Goal: Task Accomplishment & Management: Use online tool/utility

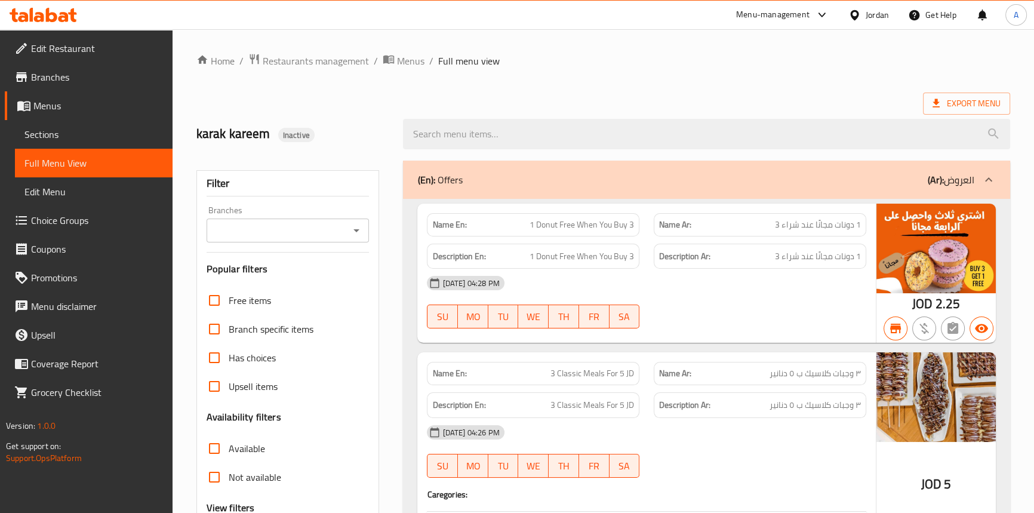
click at [851, 14] on icon at bounding box center [854, 15] width 8 height 10
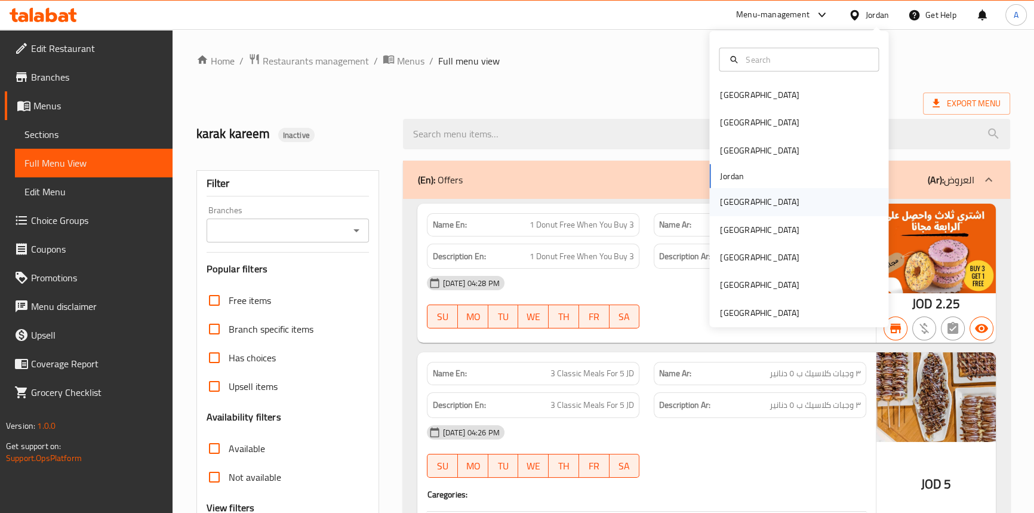
click at [731, 195] on div "Kuwait" at bounding box center [759, 201] width 79 height 13
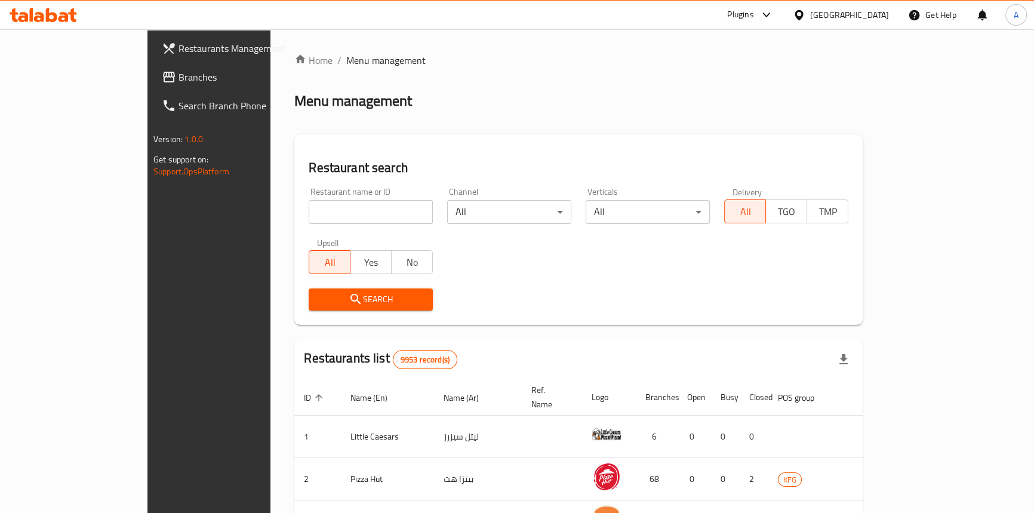
click at [162, 78] on icon at bounding box center [169, 77] width 14 height 14
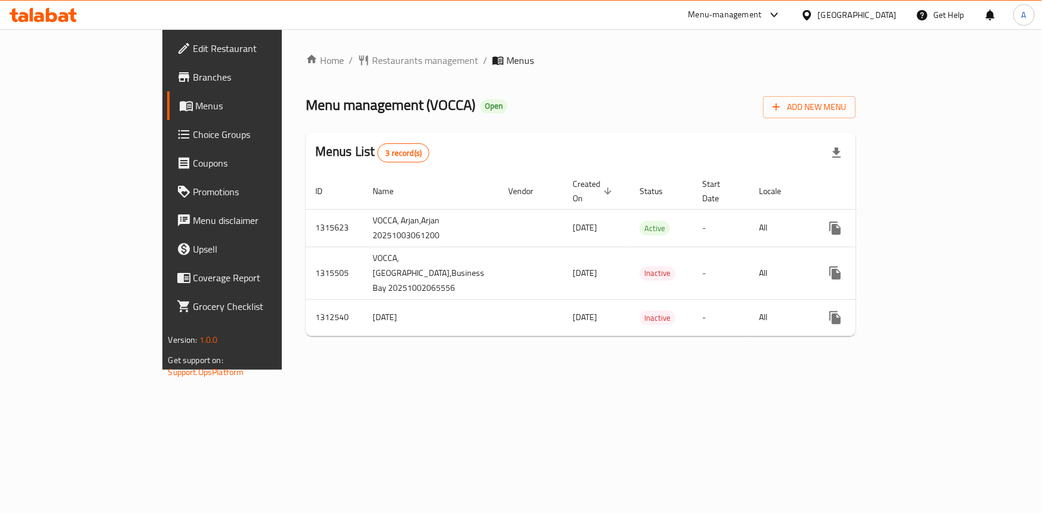
drag, startPoint x: 691, startPoint y: 467, endPoint x: 701, endPoint y: 437, distance: 31.9
click at [691, 370] on div "Home / Restaurants management / Menus Menu management ( VOCCA ) Open Add New Me…" at bounding box center [581, 199] width 598 height 340
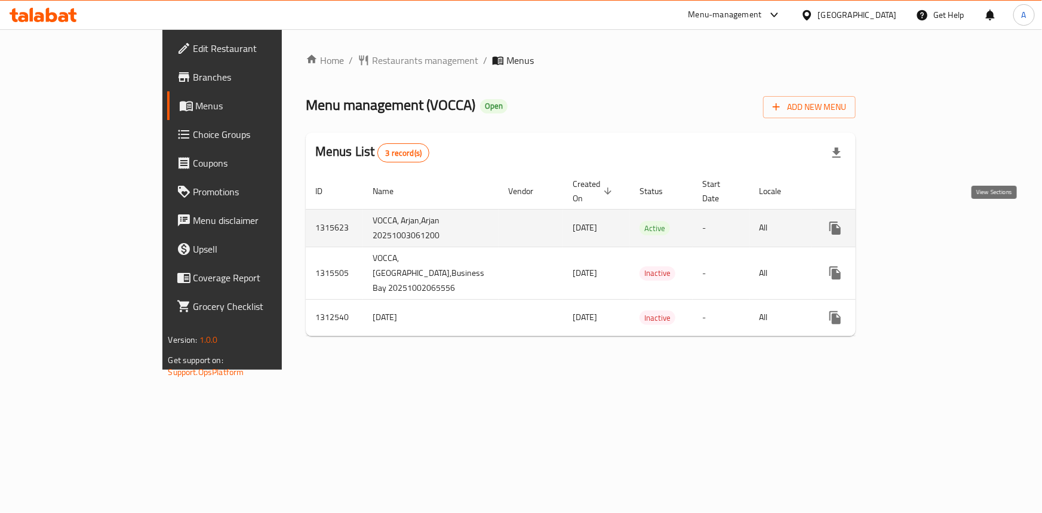
click at [928, 221] on icon "enhanced table" at bounding box center [921, 228] width 14 height 14
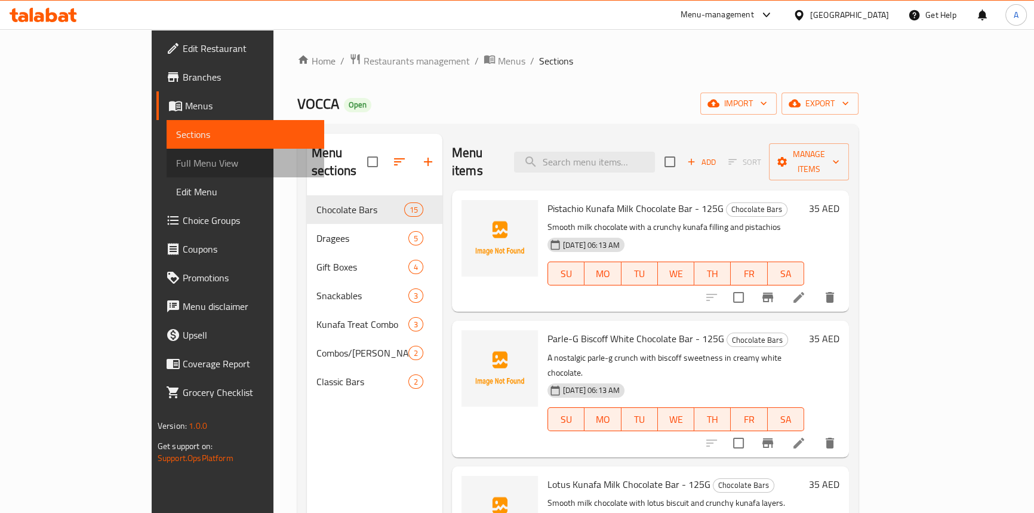
click at [176, 167] on span "Full Menu View" at bounding box center [245, 163] width 138 height 14
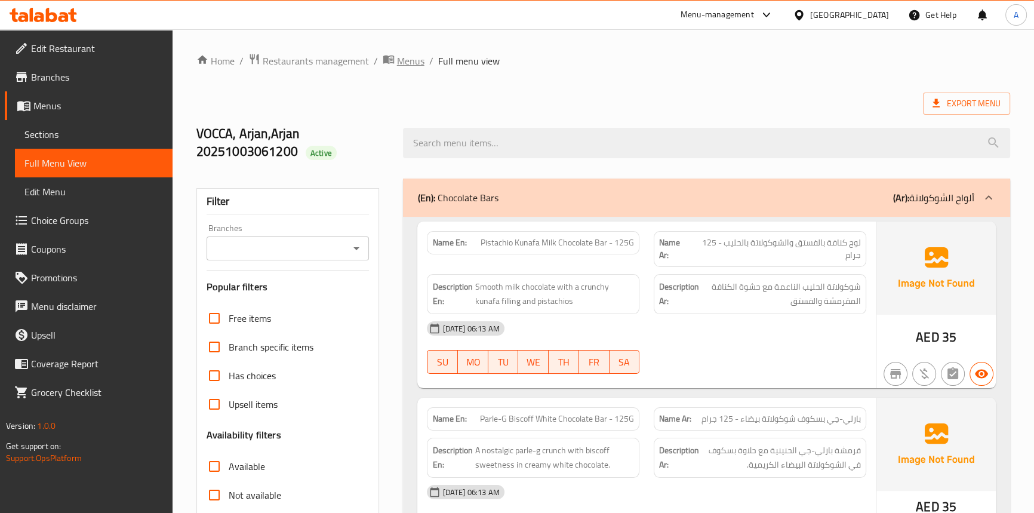
click at [407, 59] on span "Menus" at bounding box center [410, 61] width 27 height 14
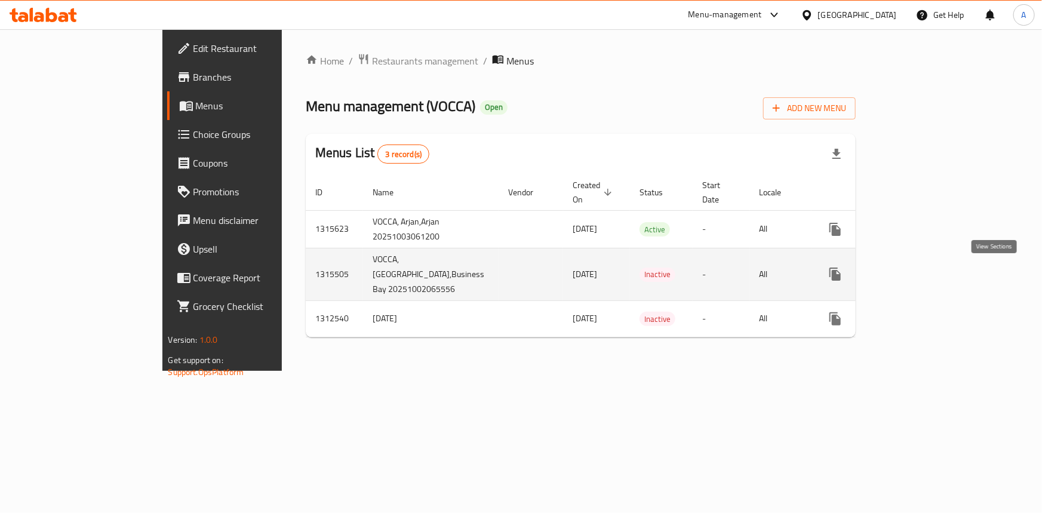
click at [927, 278] on icon "enhanced table" at bounding box center [921, 274] width 11 height 11
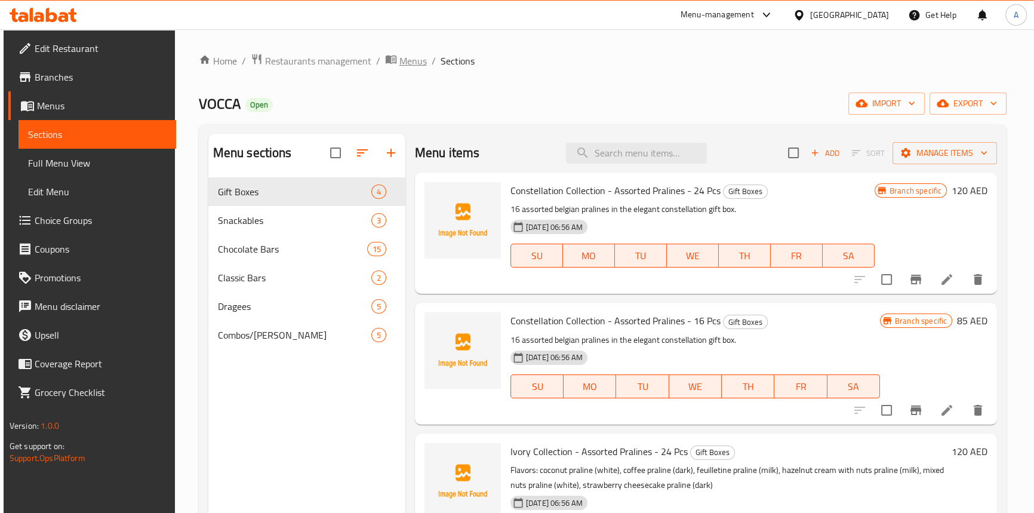
click at [399, 60] on span "Menus" at bounding box center [412, 61] width 27 height 14
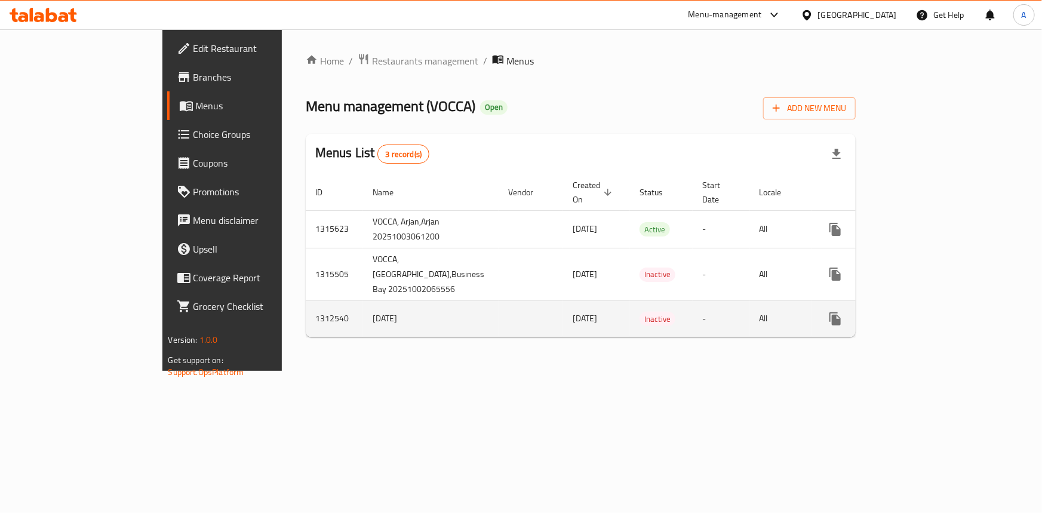
click at [928, 319] on icon "enhanced table" at bounding box center [921, 319] width 14 height 14
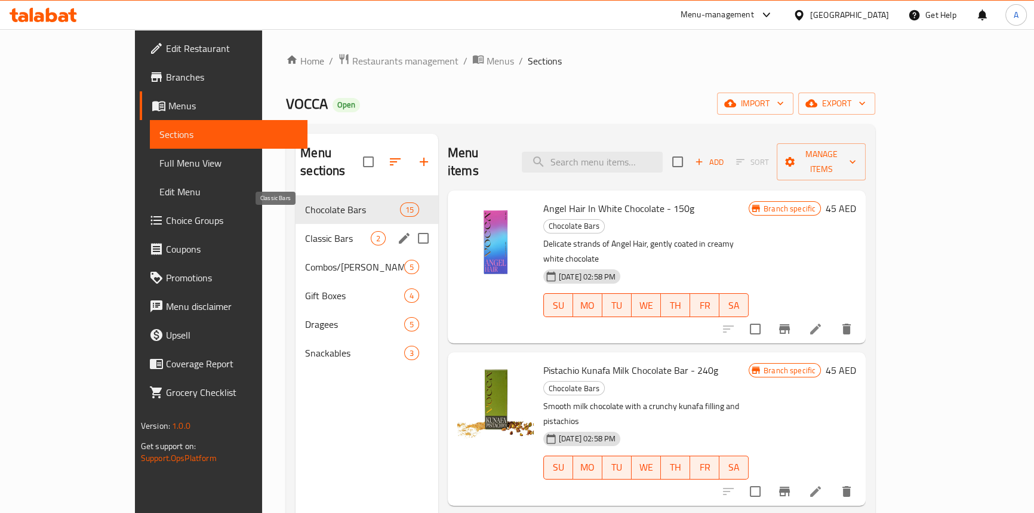
click at [305, 231] on span "Classic Bars" at bounding box center [338, 238] width 66 height 14
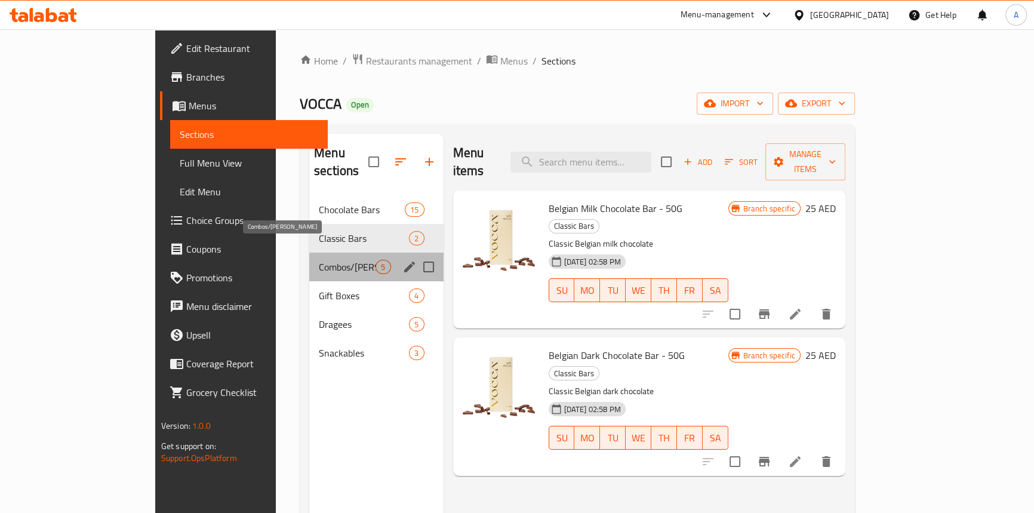
click at [319, 260] on span "Combos/Kunafa Treat" at bounding box center [347, 267] width 57 height 14
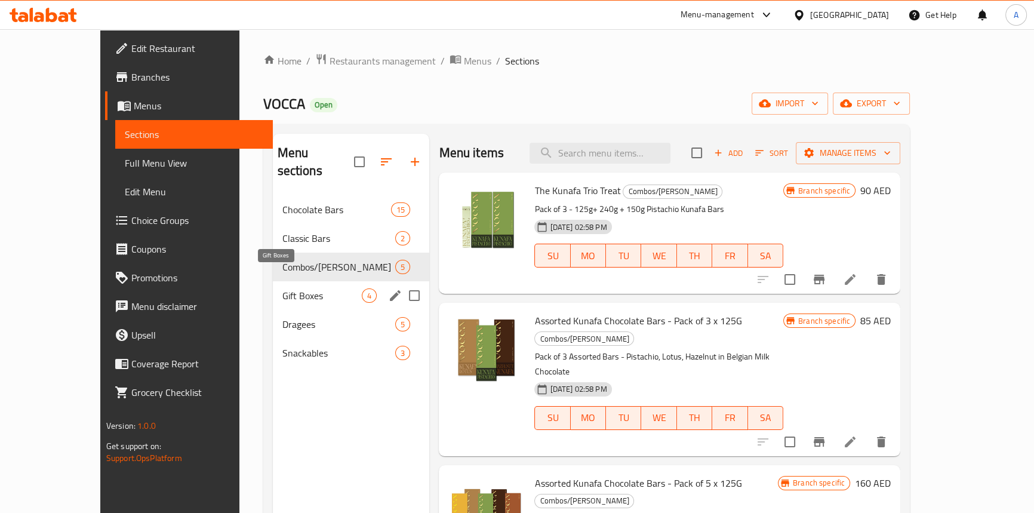
click at [282, 288] on span "Gift Boxes" at bounding box center [322, 295] width 80 height 14
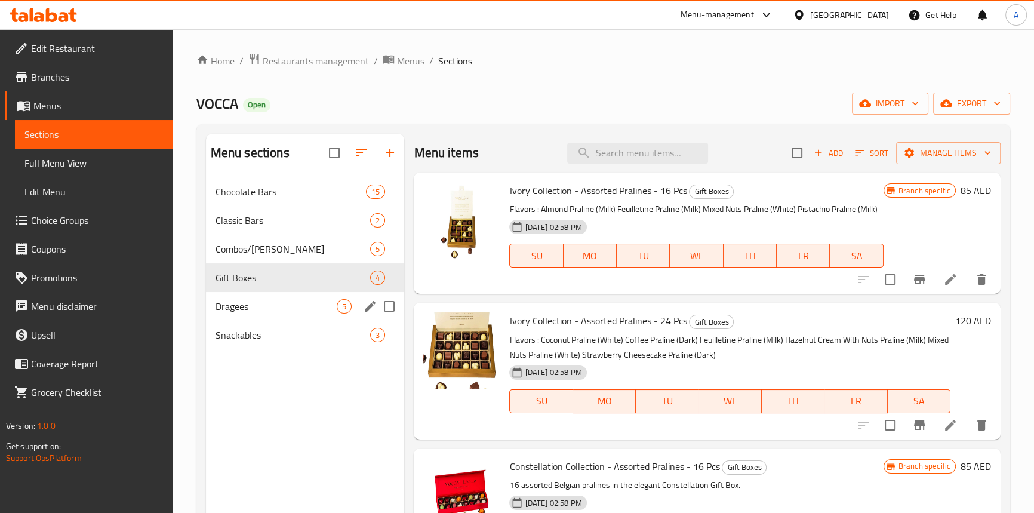
click at [268, 300] on span "Dragees" at bounding box center [277, 306] width 122 height 14
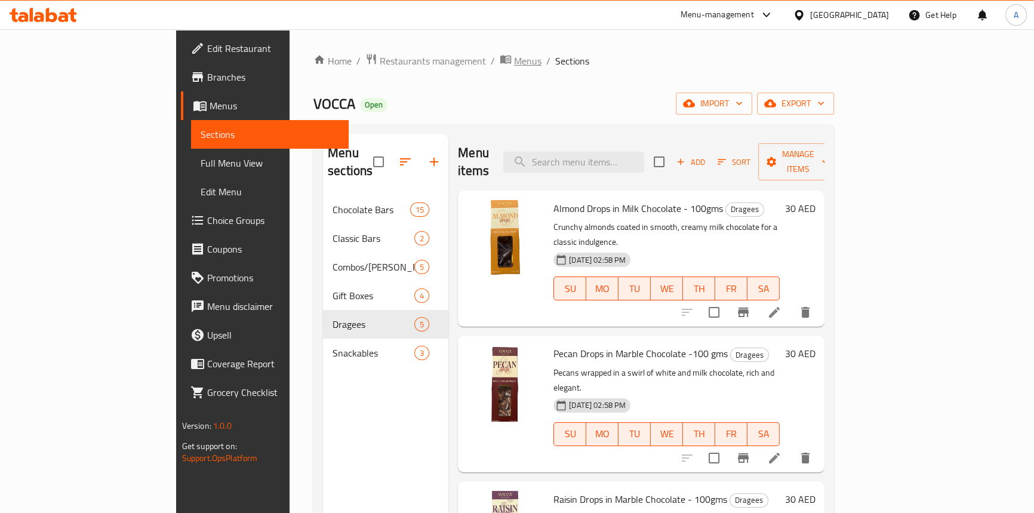
click at [500, 60] on icon "breadcrumb" at bounding box center [506, 59] width 12 height 12
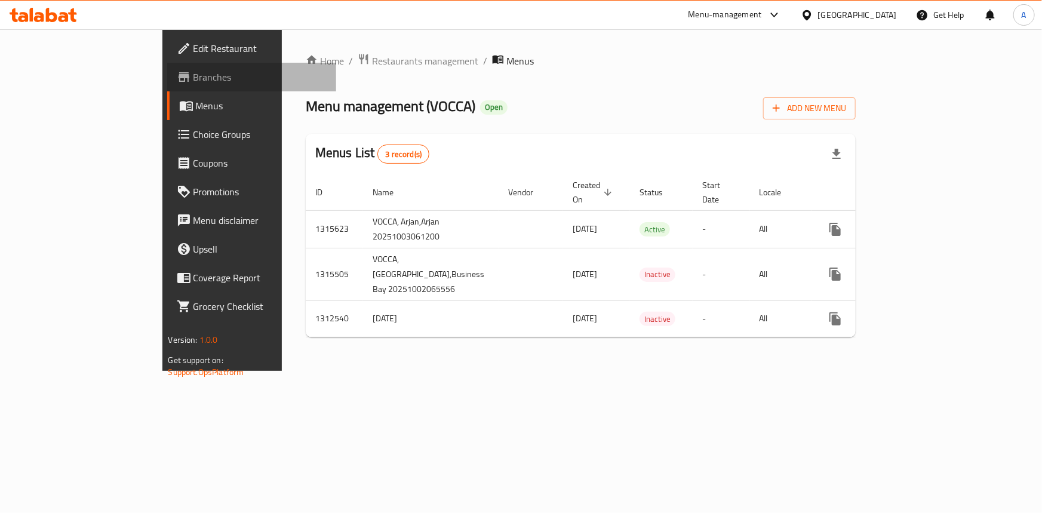
click at [193, 70] on span "Branches" at bounding box center [259, 77] width 133 height 14
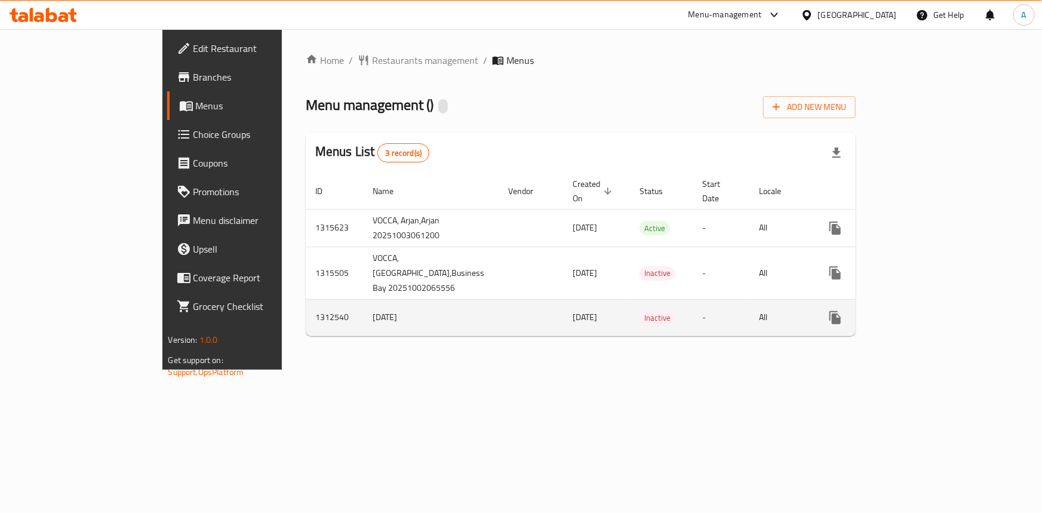
click at [871, 318] on icon "enhanced table" at bounding box center [864, 317] width 14 height 14
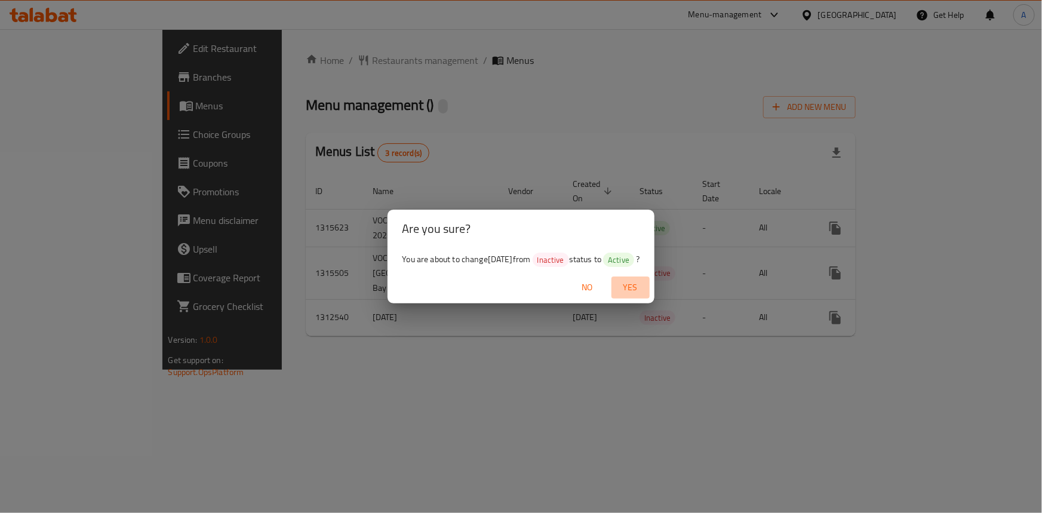
click at [640, 277] on button "Yes" at bounding box center [630, 287] width 38 height 22
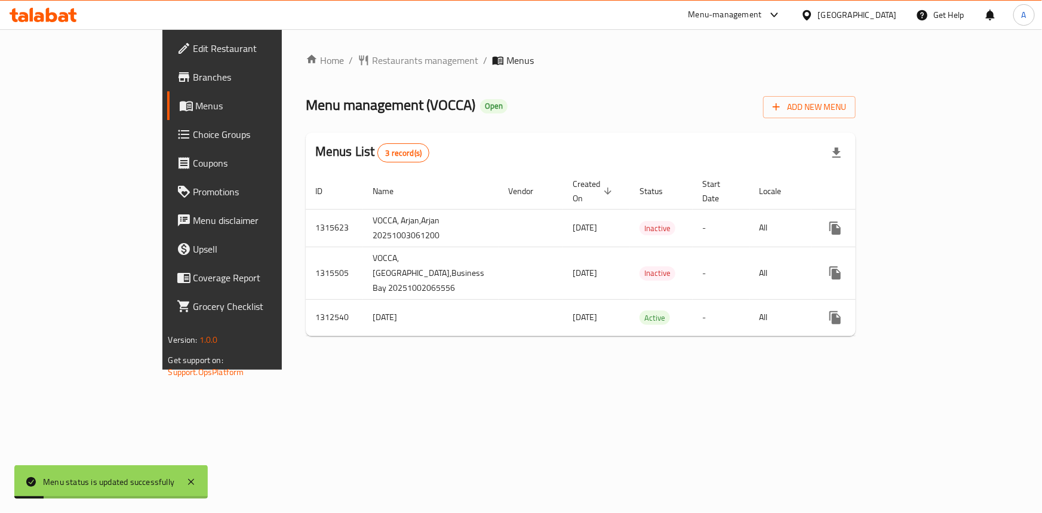
click at [629, 359] on div "Home / Restaurants management / Menus Menu management ( VOCCA ) Open Add New Me…" at bounding box center [581, 199] width 598 height 340
click at [880, 370] on div "Home / Restaurants management / Menus Menu management ( VOCCA ) Open Add New Me…" at bounding box center [581, 199] width 598 height 340
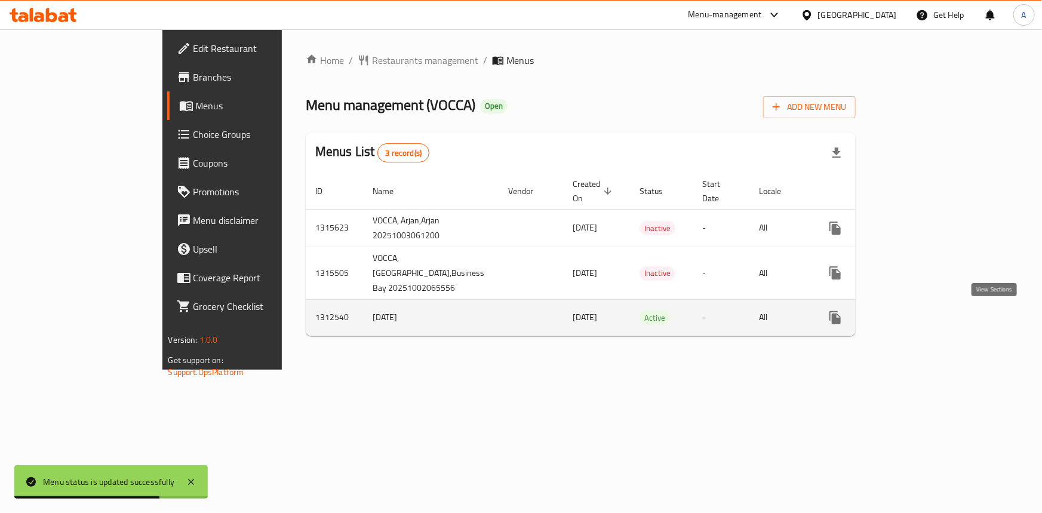
click at [935, 322] on link "enhanced table" at bounding box center [921, 317] width 29 height 29
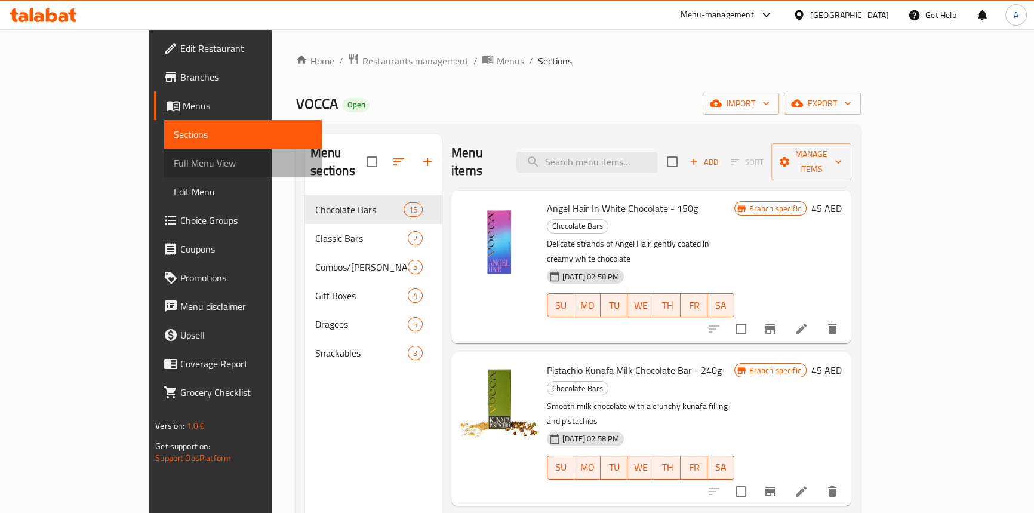
click at [174, 162] on span "Full Menu View" at bounding box center [243, 163] width 138 height 14
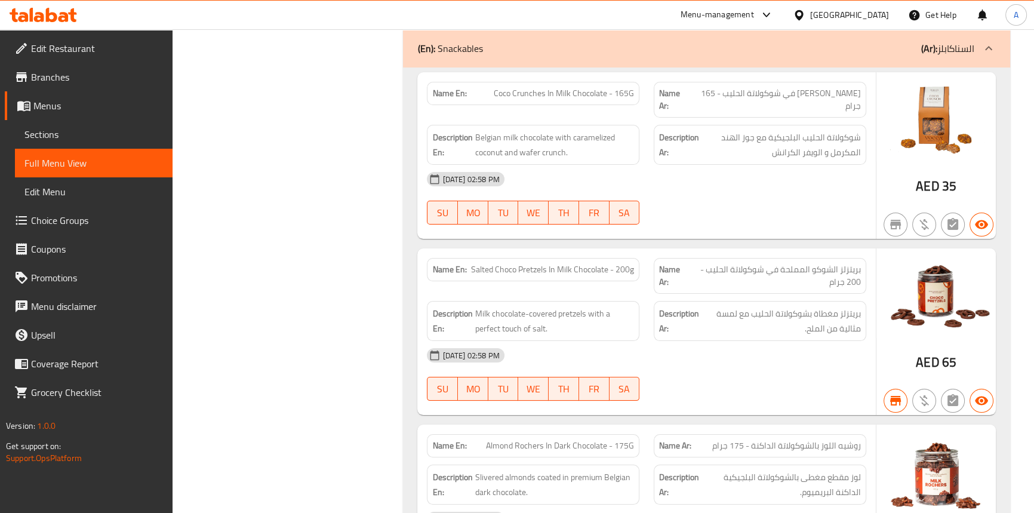
scroll to position [5861, 0]
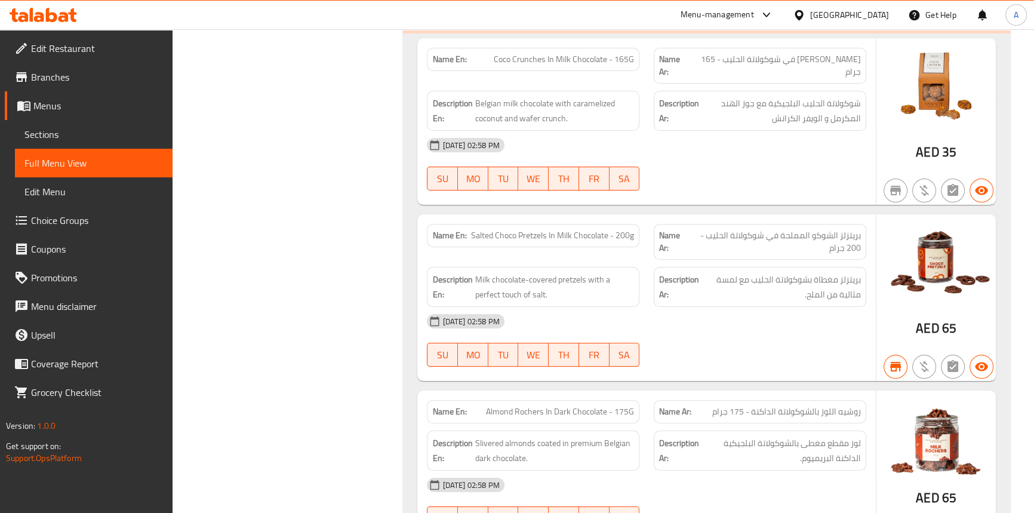
click at [48, 128] on span "Sections" at bounding box center [93, 134] width 138 height 14
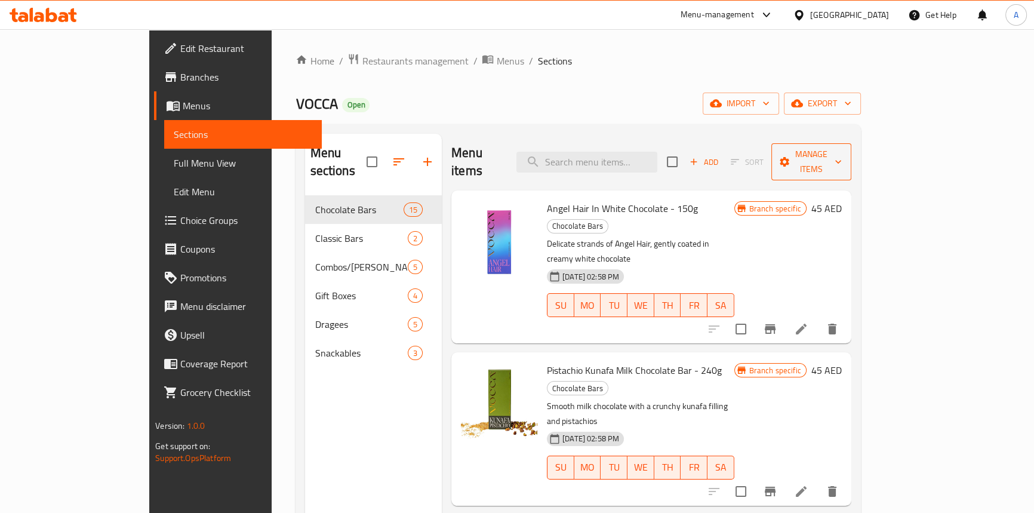
click at [844, 156] on icon "button" at bounding box center [838, 162] width 12 height 12
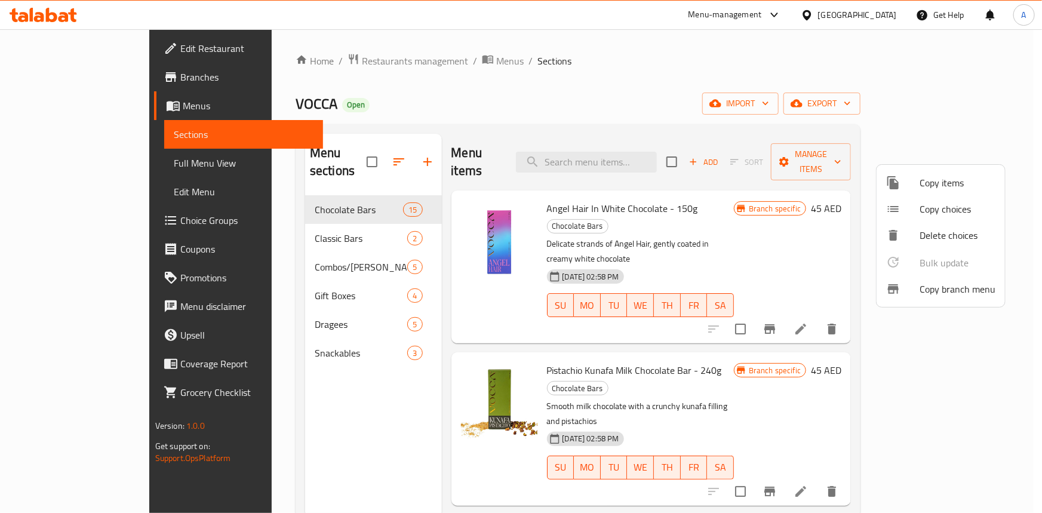
click at [919, 291] on span "Copy branch menu" at bounding box center [957, 289] width 76 height 14
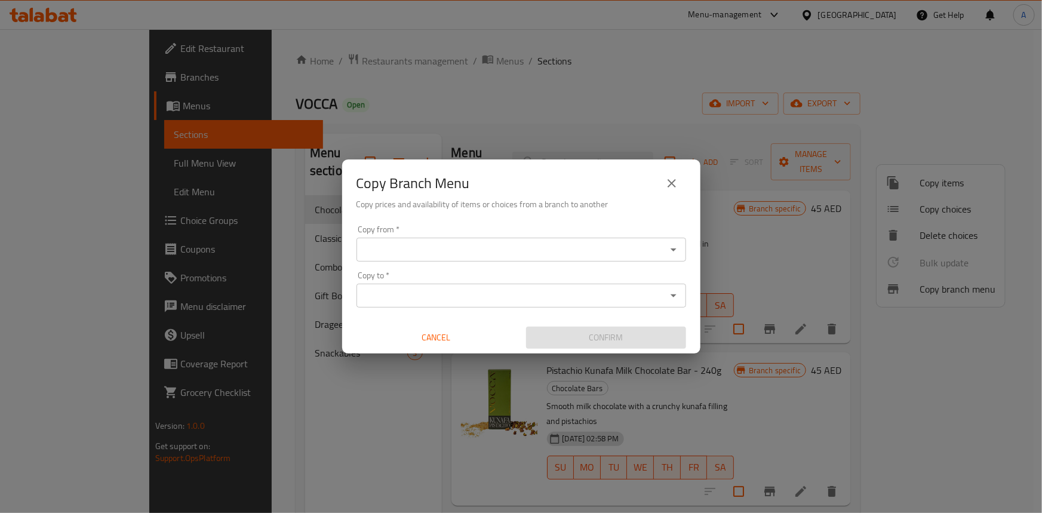
click at [676, 250] on icon "Open" at bounding box center [673, 249] width 14 height 14
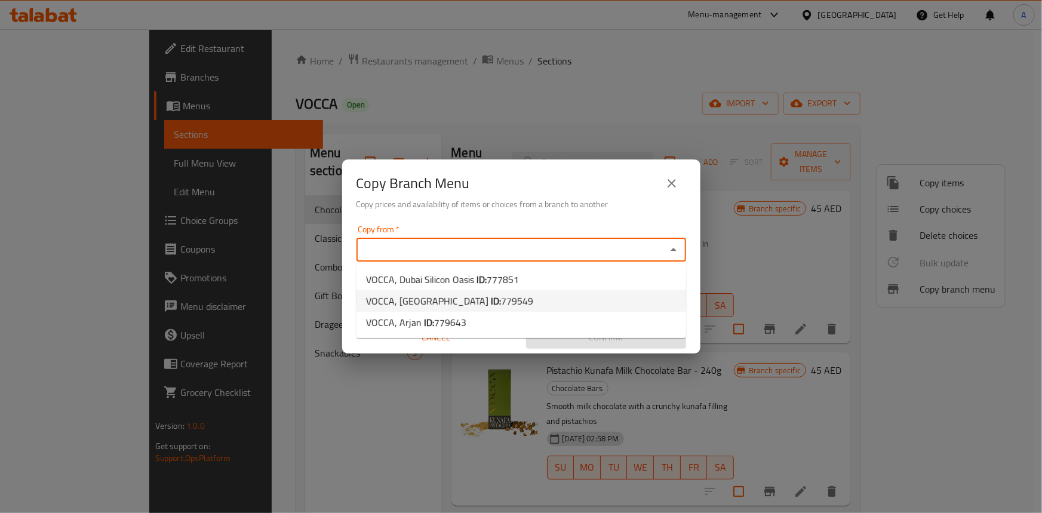
click at [580, 295] on li "VOCCA, Business Bay ID: 779549" at bounding box center [521, 300] width 330 height 21
type input "VOCCA, [GEOGRAPHIC_DATA]"
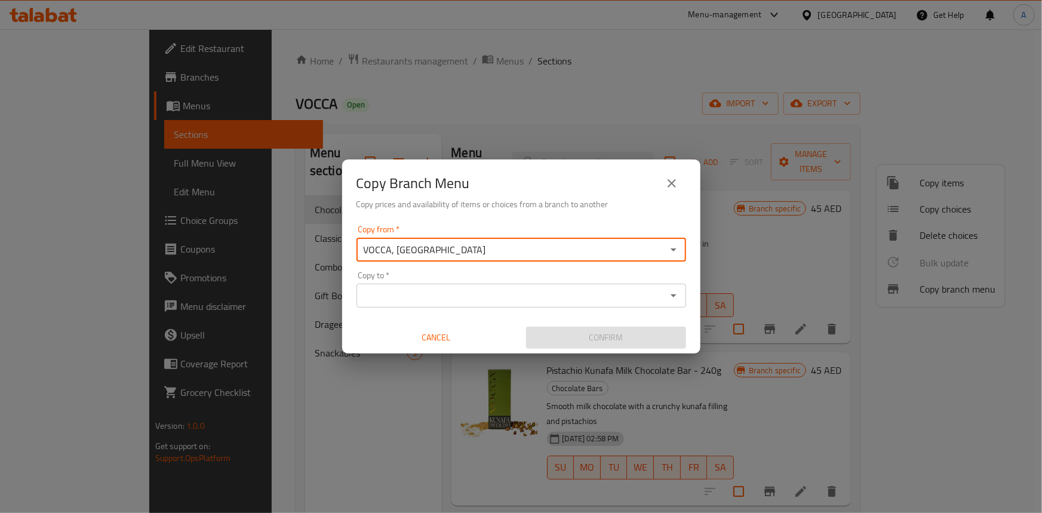
click at [679, 290] on icon "Open" at bounding box center [673, 295] width 14 height 14
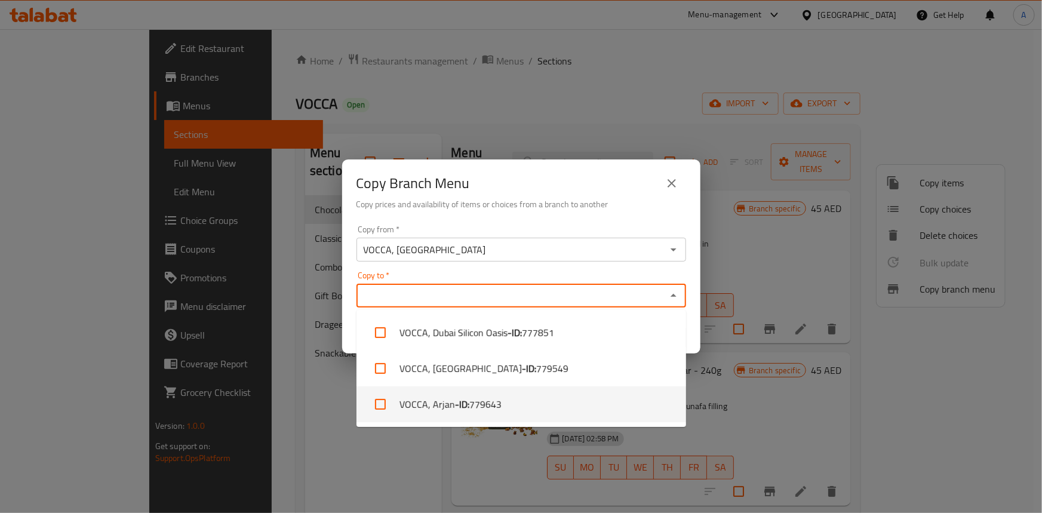
click at [520, 404] on li "VOCCA, Arjan - ID: 779643" at bounding box center [521, 404] width 330 height 36
checkbox input "true"
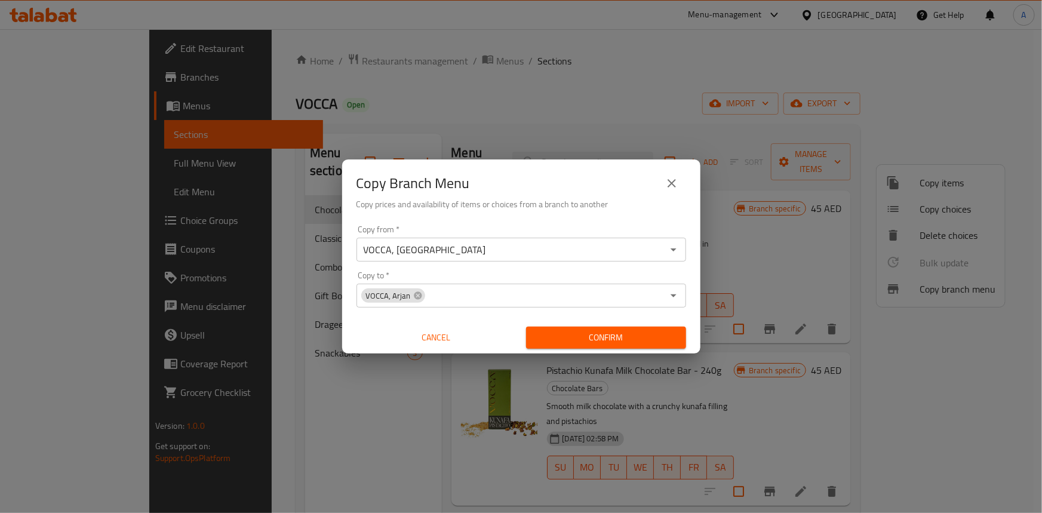
click at [690, 292] on div "Copy from   * VOCCA, Business Bay Copy from * Copy to   * VOCCA, Arjan Copy to …" at bounding box center [521, 286] width 358 height 133
click at [648, 347] on button "Confirm" at bounding box center [606, 338] width 160 height 22
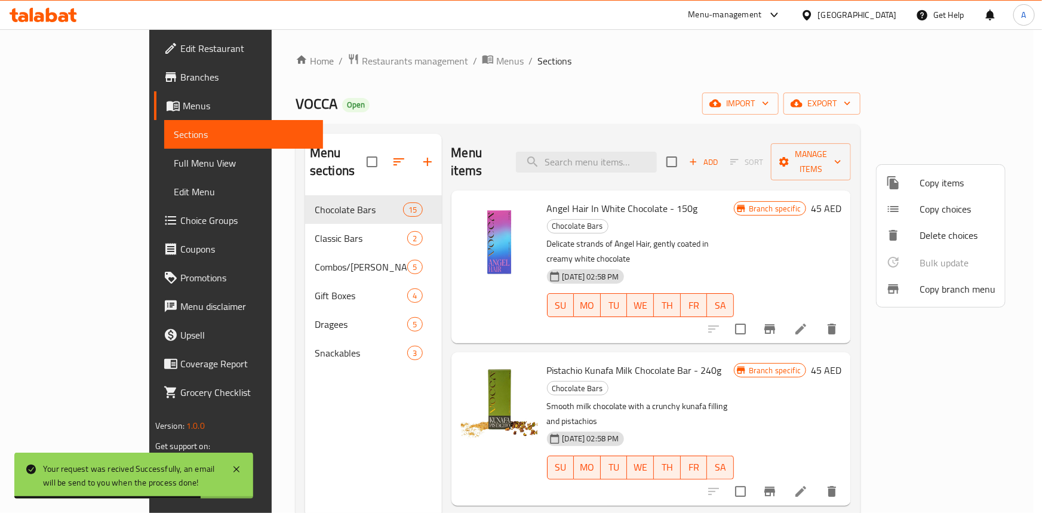
click at [521, 93] on div at bounding box center [521, 256] width 1042 height 513
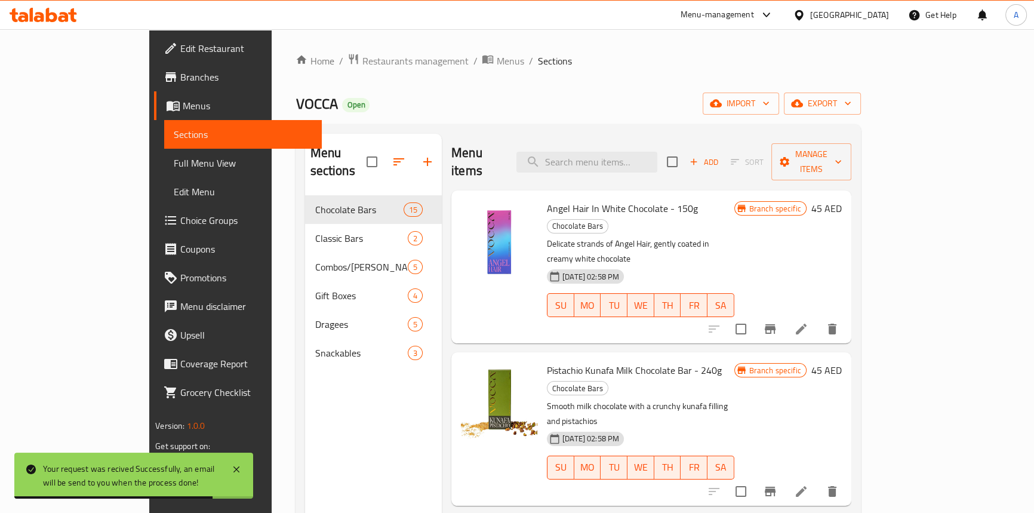
click at [180, 75] on span "Branches" at bounding box center [246, 77] width 132 height 14
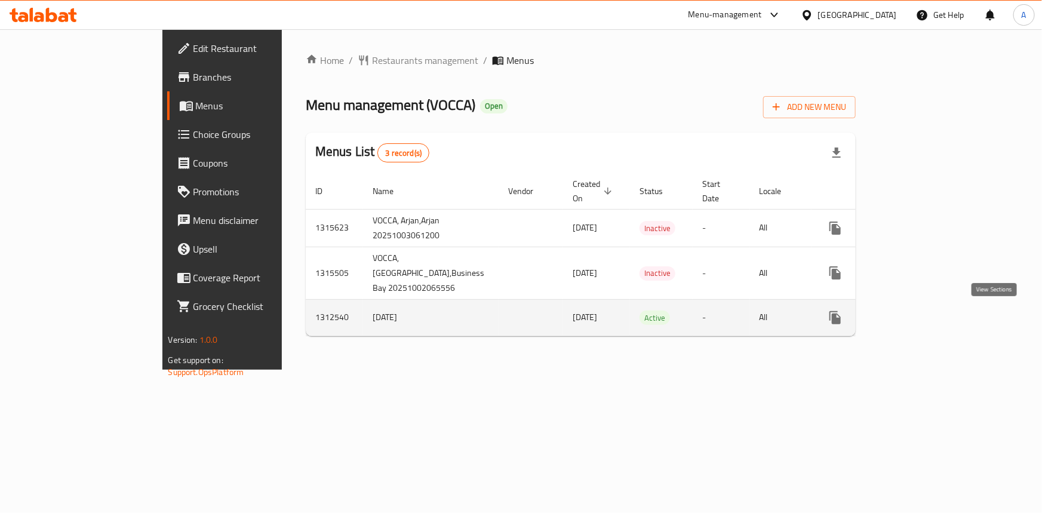
click at [928, 319] on icon "enhanced table" at bounding box center [921, 317] width 14 height 14
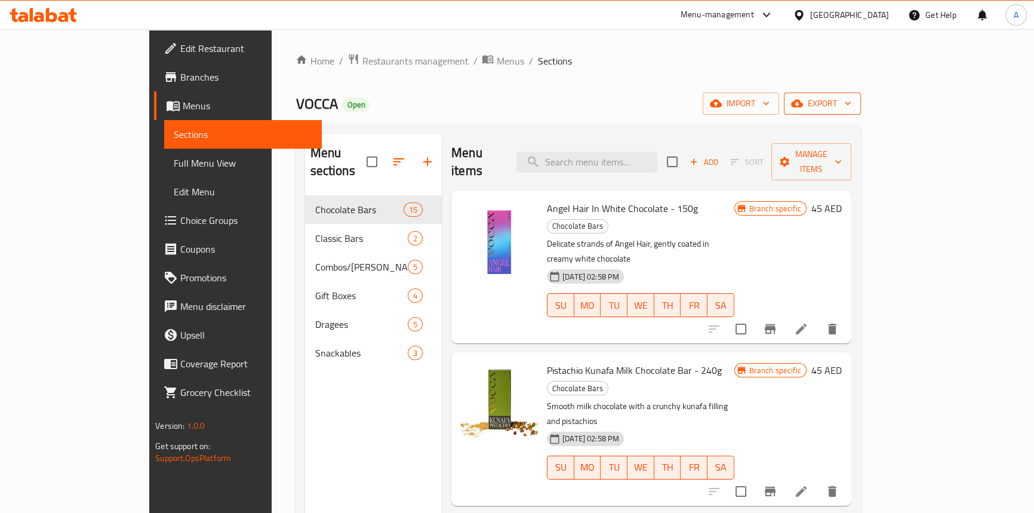
click at [851, 101] on span "export" at bounding box center [822, 103] width 58 height 15
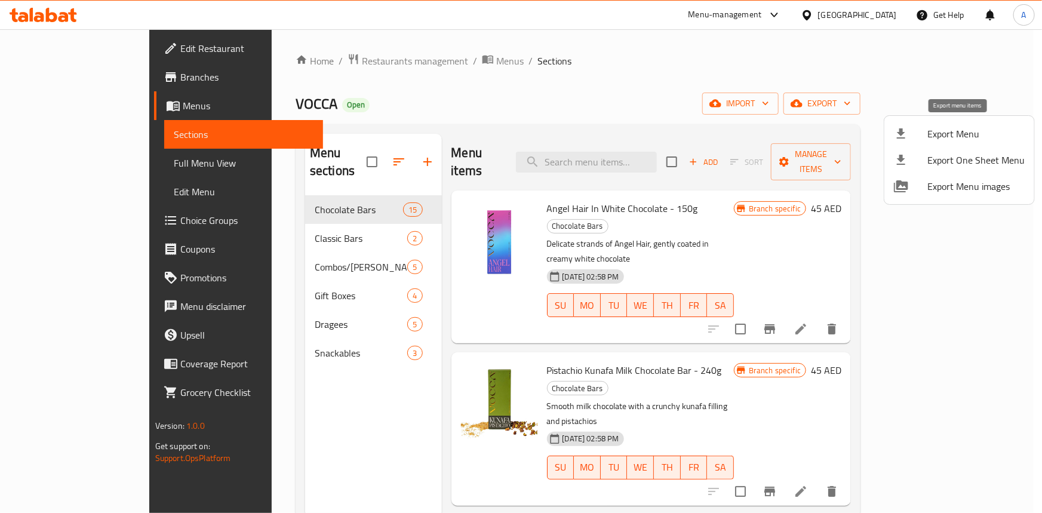
click at [935, 137] on span "Export Menu" at bounding box center [975, 134] width 97 height 14
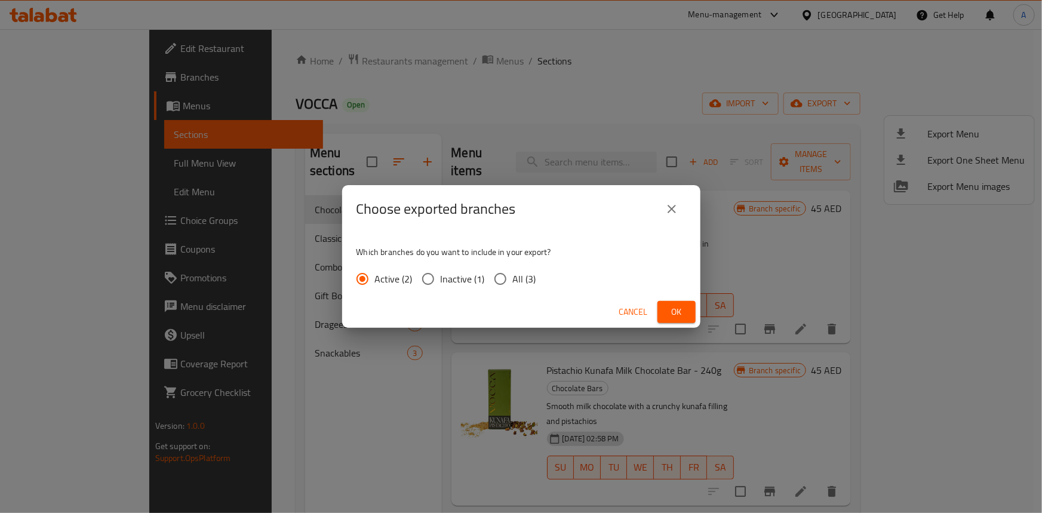
click at [501, 278] on input "All (3)" at bounding box center [500, 278] width 25 height 25
radio input "true"
click at [670, 315] on span "Ok" at bounding box center [676, 311] width 19 height 15
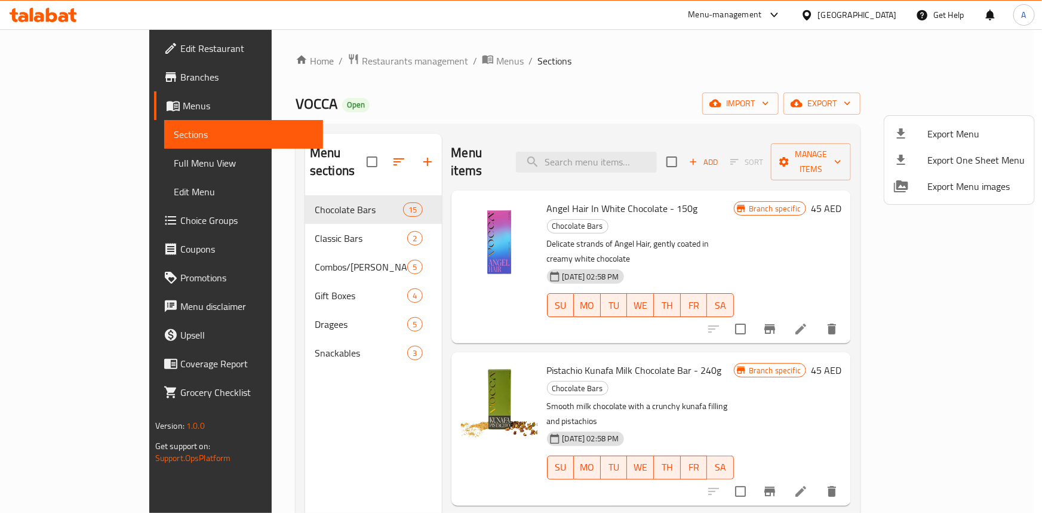
click at [525, 71] on div at bounding box center [521, 256] width 1042 height 513
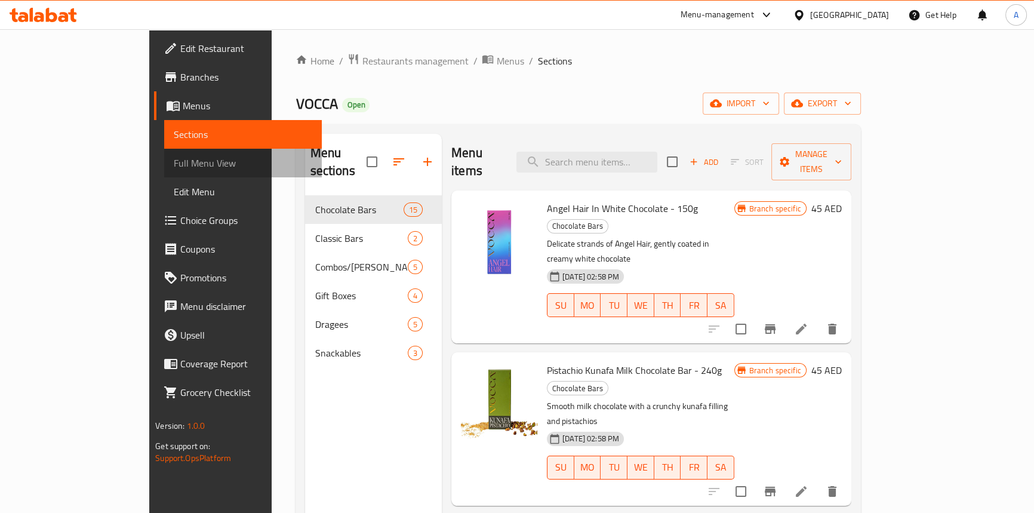
click at [174, 170] on span "Full Menu View" at bounding box center [243, 163] width 138 height 14
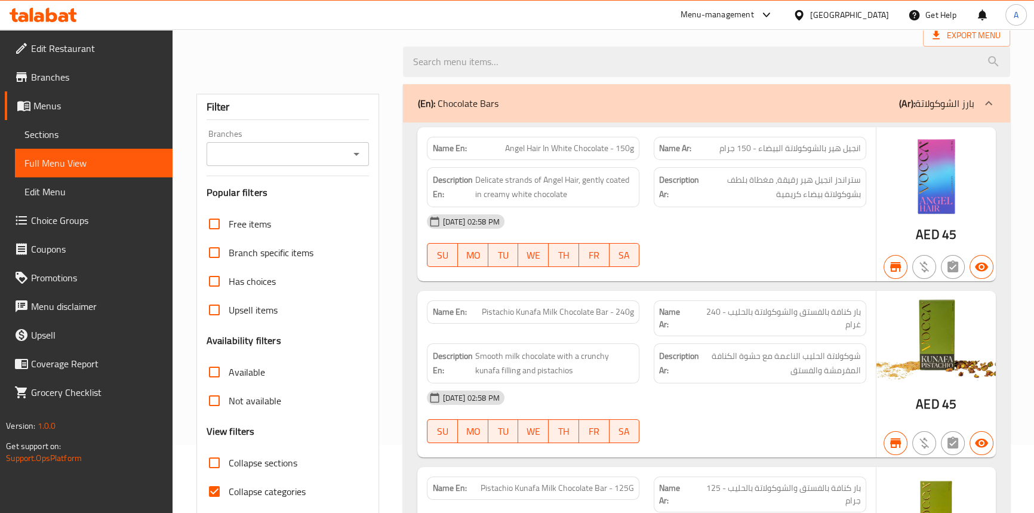
scroll to position [108, 0]
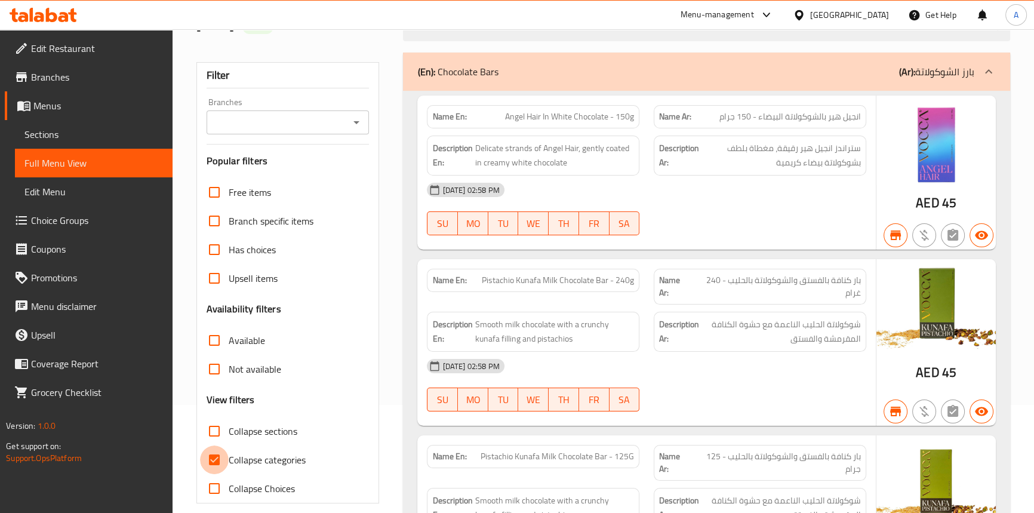
click at [220, 455] on input "Collapse categories" at bounding box center [214, 459] width 29 height 29
checkbox input "false"
click at [361, 122] on icon "Open" at bounding box center [356, 122] width 14 height 14
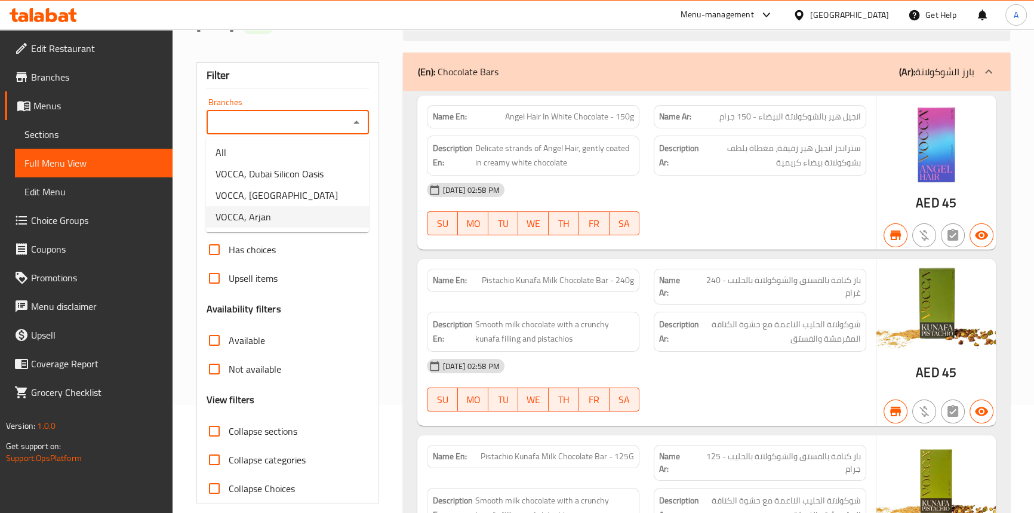
click at [268, 217] on li "VOCCA, Arjan" at bounding box center [287, 216] width 163 height 21
type input "VOCCA, Arjan"
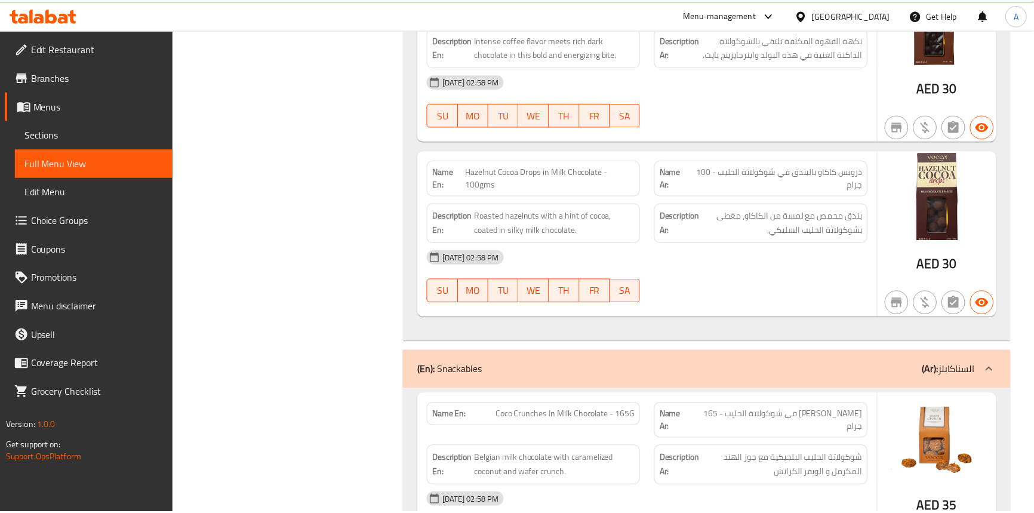
scroll to position [5822, 0]
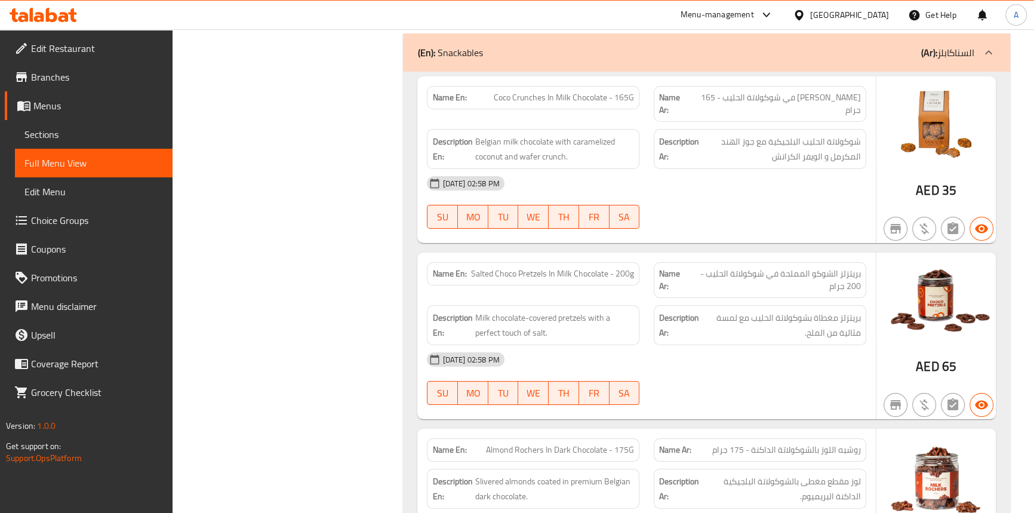
click at [777, 169] on div "17-09-2025 02:58 PM" at bounding box center [646, 183] width 453 height 29
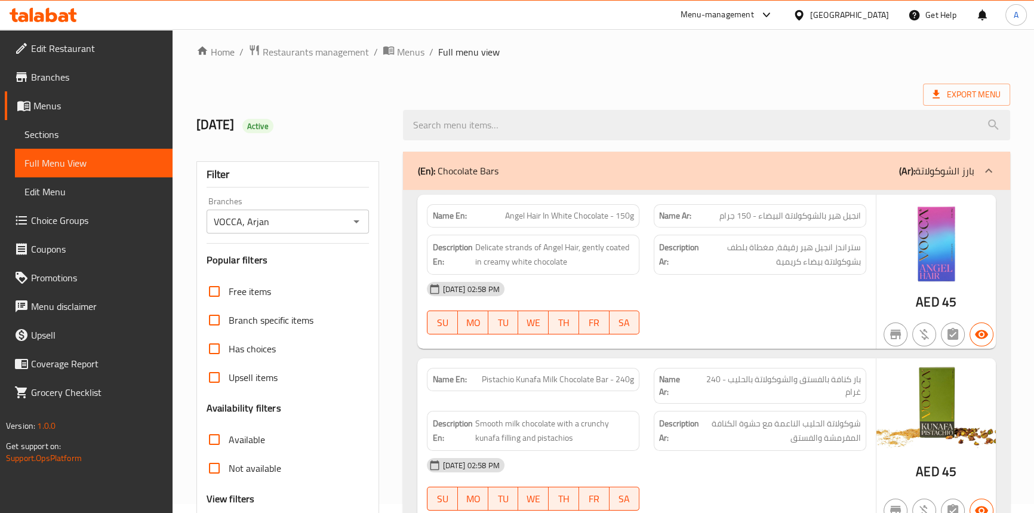
scroll to position [0, 0]
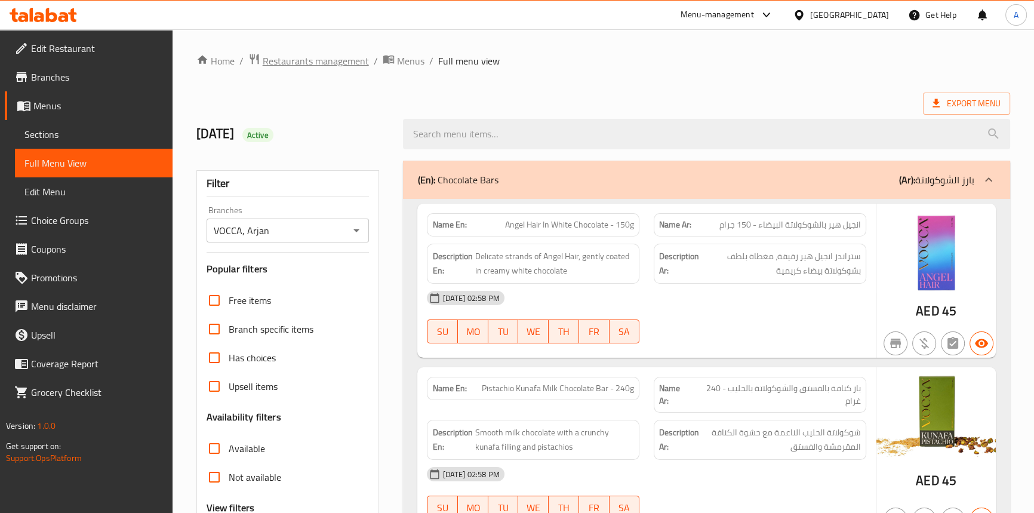
drag, startPoint x: 289, startPoint y: 51, endPoint x: 296, endPoint y: 66, distance: 16.3
click at [296, 66] on span "Restaurants management" at bounding box center [316, 61] width 106 height 14
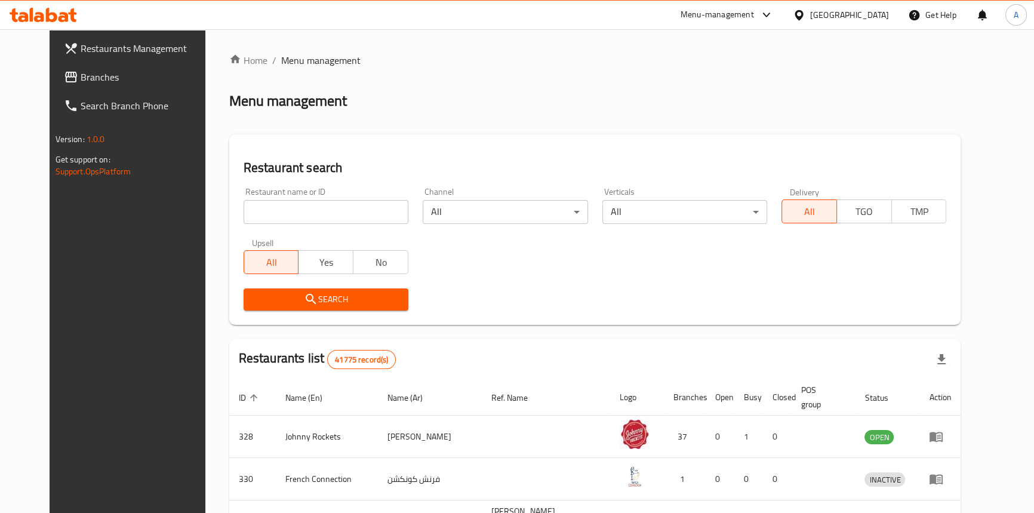
click at [81, 75] on span "Branches" at bounding box center [147, 77] width 132 height 14
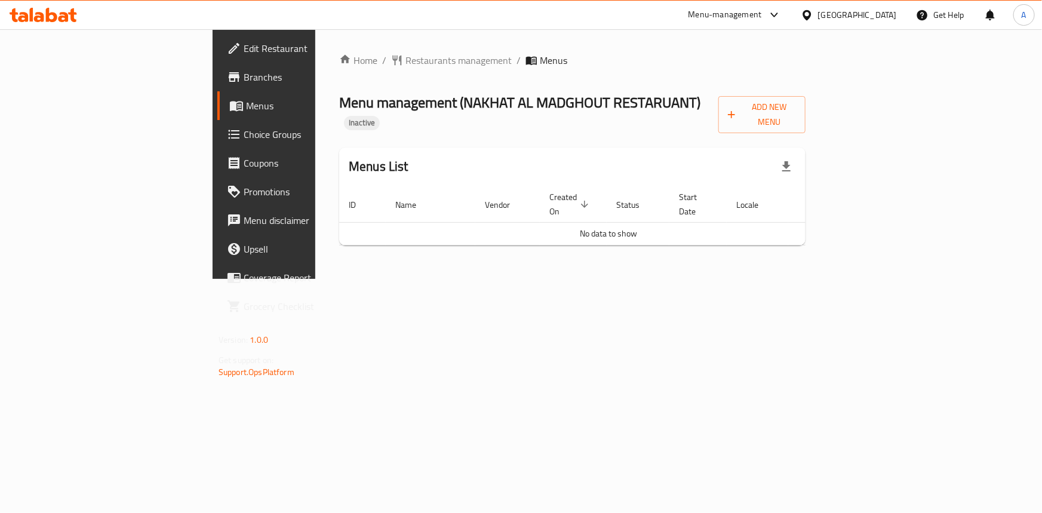
click at [244, 79] on span "Branches" at bounding box center [310, 77] width 133 height 14
